Goal: Task Accomplishment & Management: Use online tool/utility

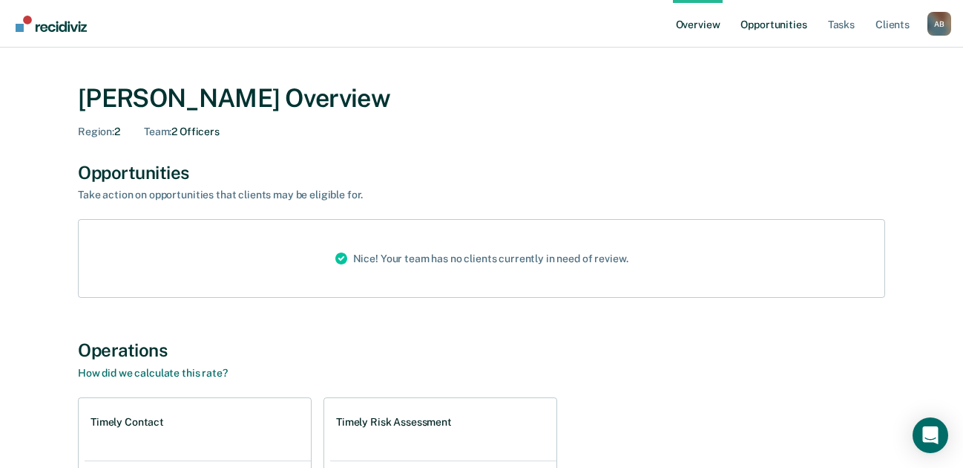
click at [793, 30] on link "Opportunities" at bounding box center [774, 23] width 72 height 47
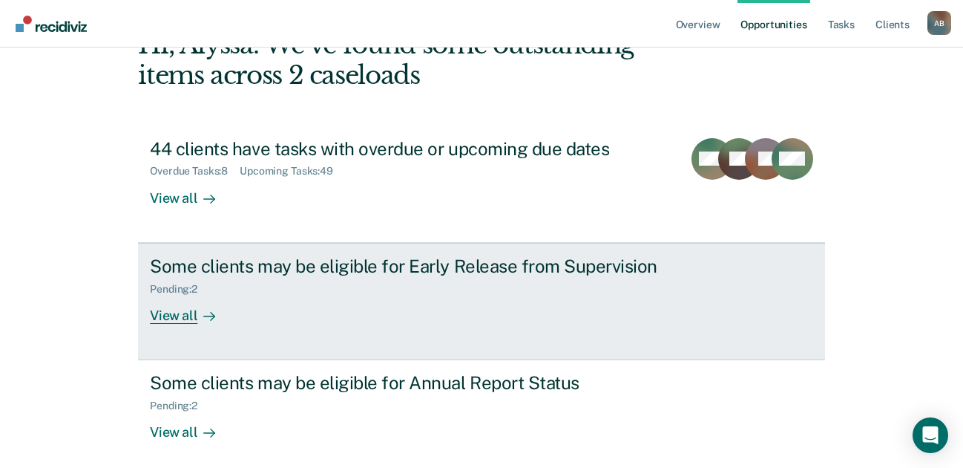
scroll to position [104, 0]
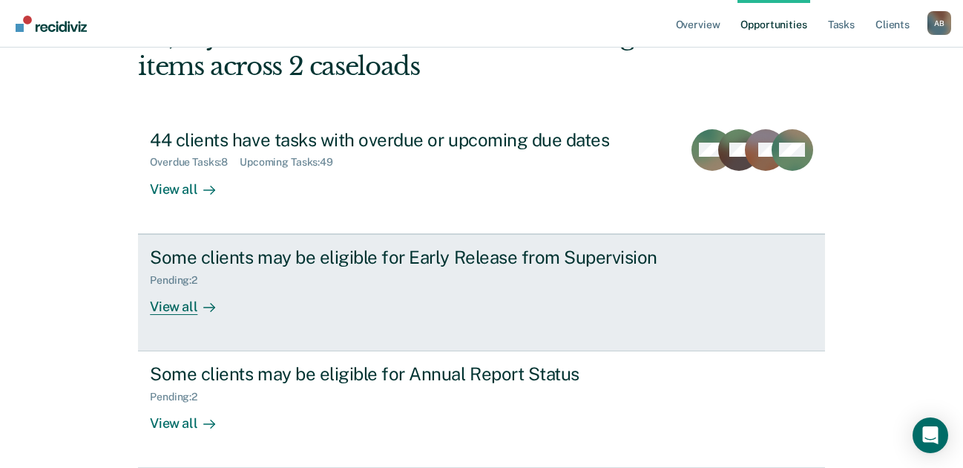
click at [508, 263] on div "Some clients may be eligible for Early Release from Supervision" at bounding box center [410, 257] width 521 height 22
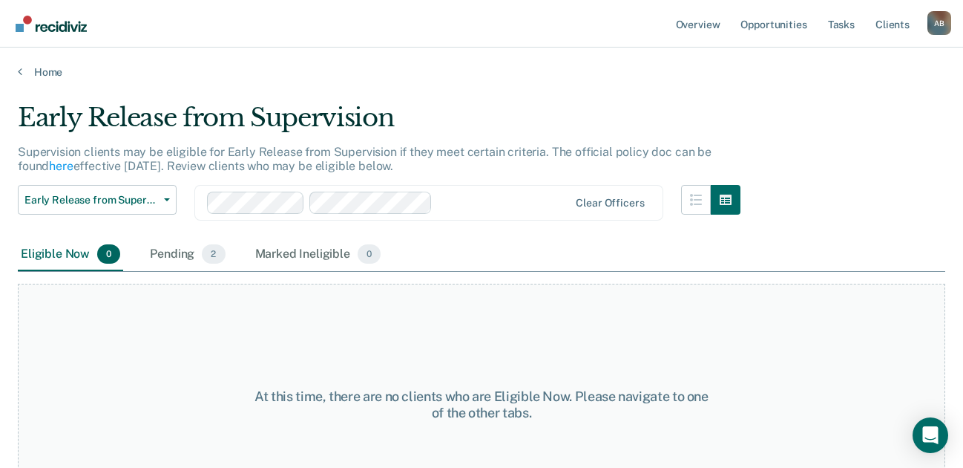
scroll to position [58, 0]
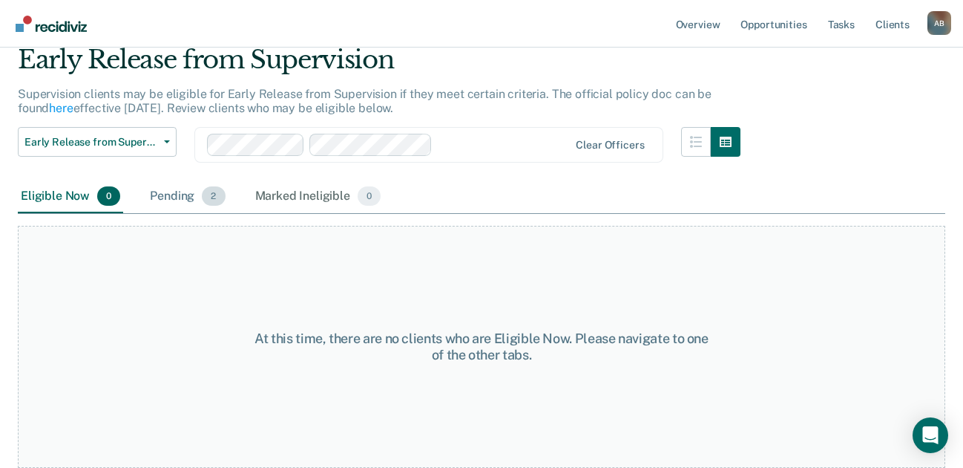
click at [192, 202] on div "Pending 2" at bounding box center [187, 196] width 81 height 33
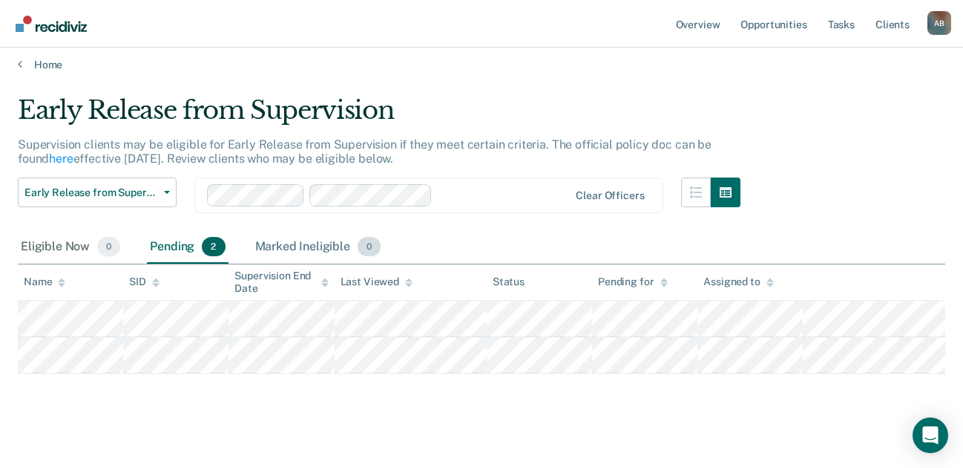
scroll to position [0, 0]
